Goal: Transaction & Acquisition: Purchase product/service

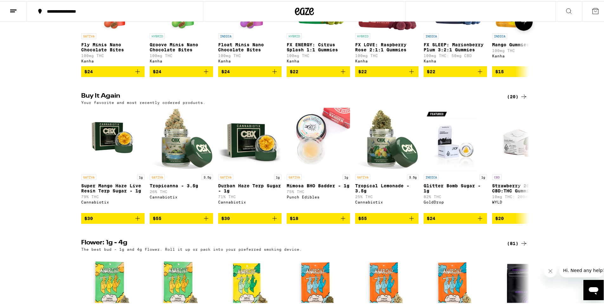
scroll to position [444, 0]
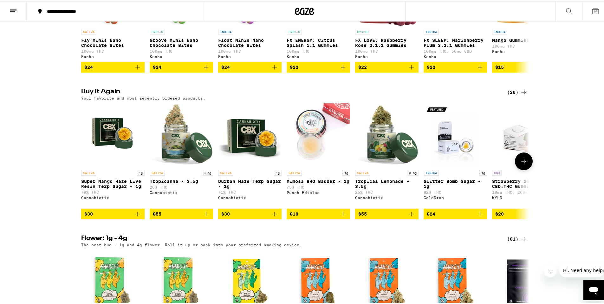
click at [134, 217] on icon "Add to bag" at bounding box center [138, 213] width 8 height 8
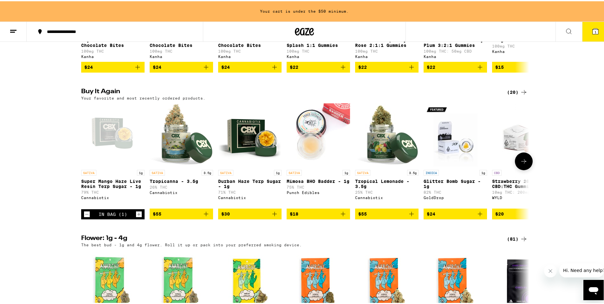
click at [271, 217] on icon "Add to bag" at bounding box center [275, 213] width 8 height 8
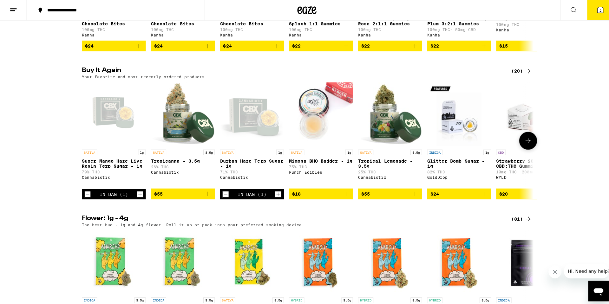
scroll to position [444, 0]
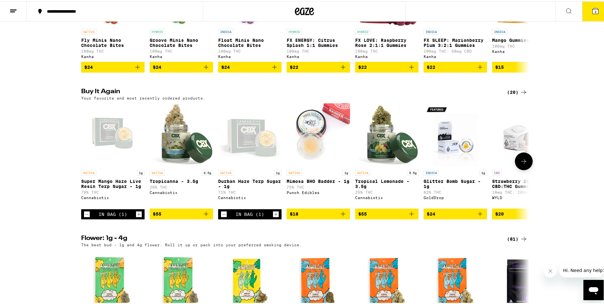
click at [202, 217] on icon "Add to bag" at bounding box center [206, 213] width 8 height 8
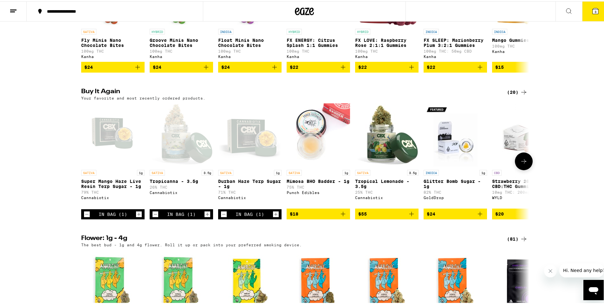
click at [408, 217] on icon "Add to bag" at bounding box center [412, 213] width 8 height 8
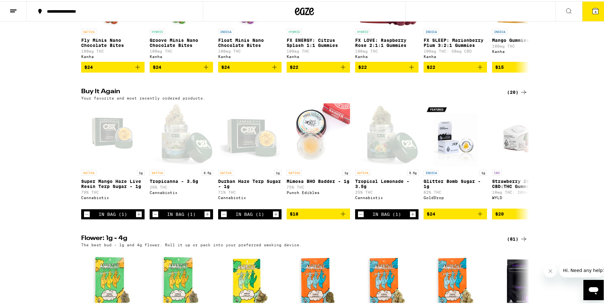
click at [593, 12] on icon at bounding box center [596, 10] width 6 height 6
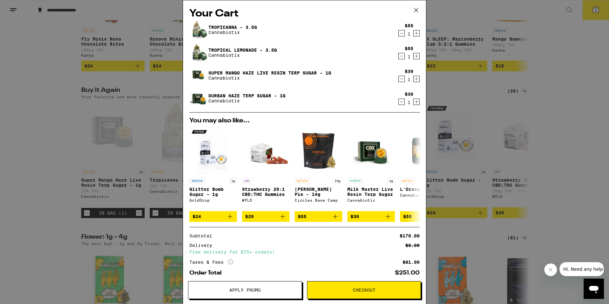
click at [345, 292] on span "Checkout" at bounding box center [363, 290] width 113 height 4
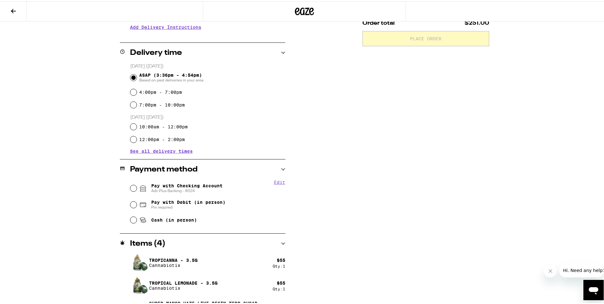
scroll to position [159, 0]
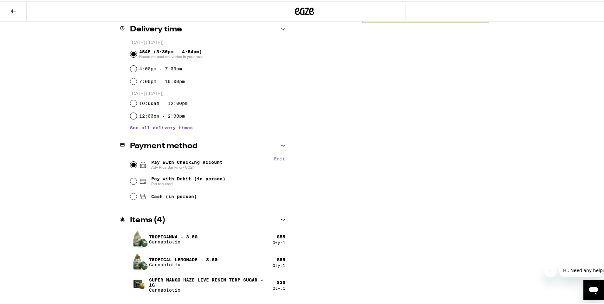
click at [130, 163] on input "Pay with Checking Account Adv Plus Banking - 8024" at bounding box center [133, 163] width 6 height 6
radio input "true"
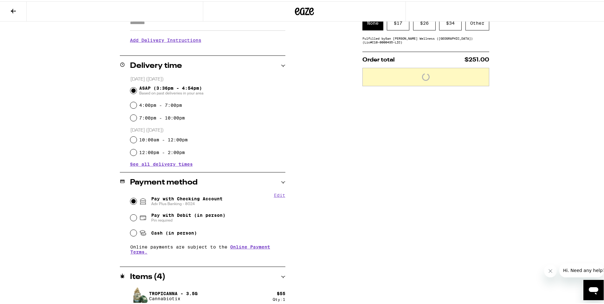
scroll to position [63, 0]
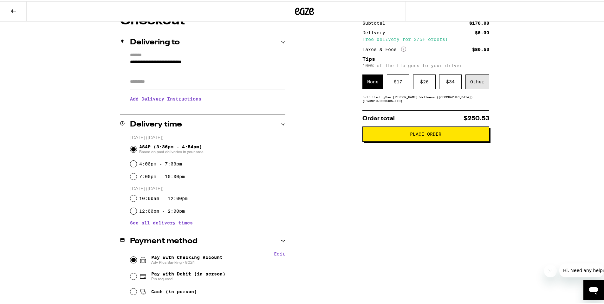
click at [475, 84] on div "Other" at bounding box center [478, 80] width 24 height 15
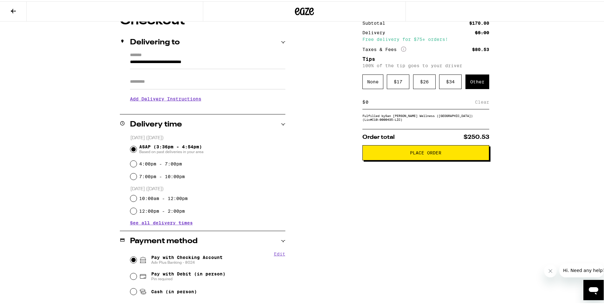
click at [397, 104] on input at bounding box center [420, 101] width 110 height 6
type input "12"
click at [478, 106] on div "Save" at bounding box center [483, 101] width 11 height 14
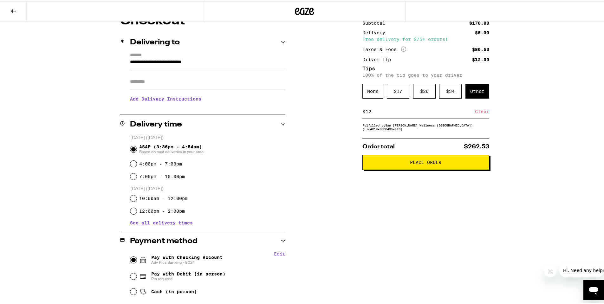
click at [407, 167] on button "Place Order" at bounding box center [426, 161] width 127 height 15
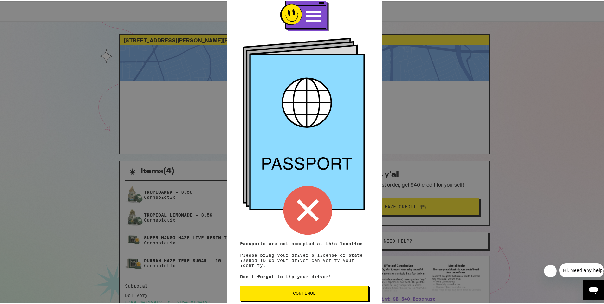
scroll to position [24, 0]
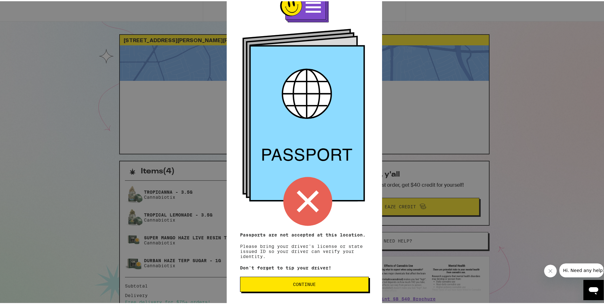
click at [337, 286] on button "Continue" at bounding box center [304, 283] width 129 height 15
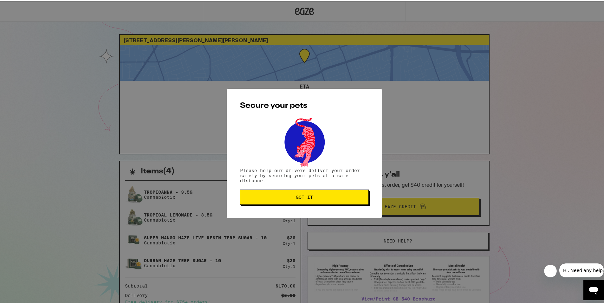
click at [347, 200] on button "Got it" at bounding box center [304, 195] width 129 height 15
